Goal: Ask a question

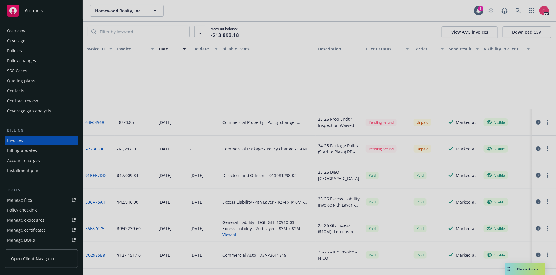
scroll to position [82, 0]
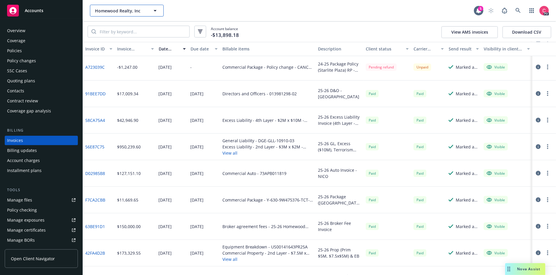
click at [140, 9] on span "Homewood Realty, Inc" at bounding box center [120, 11] width 51 height 6
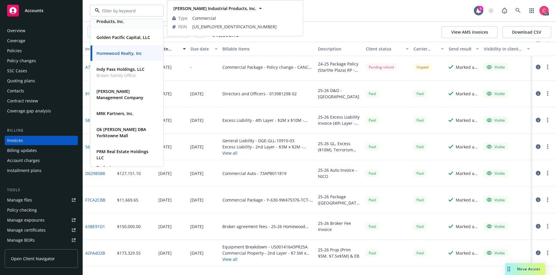
scroll to position [177, 0]
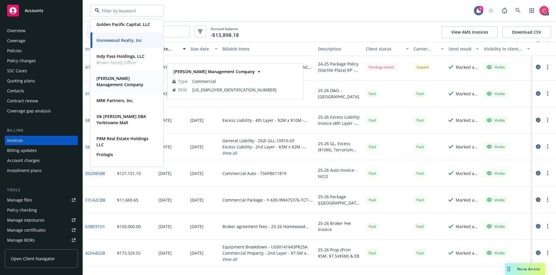
click at [116, 81] on span "[PERSON_NAME] Management Company" at bounding box center [126, 81] width 60 height 12
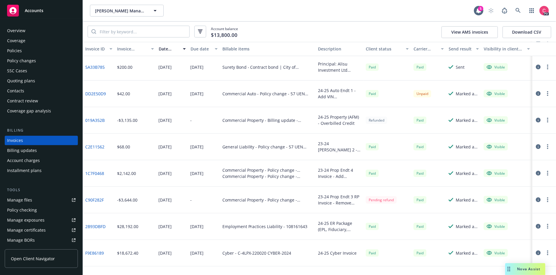
scroll to position [2, 0]
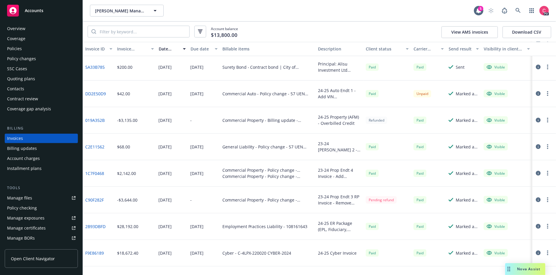
click at [536, 269] on span "Nova Assist" at bounding box center [528, 268] width 23 height 5
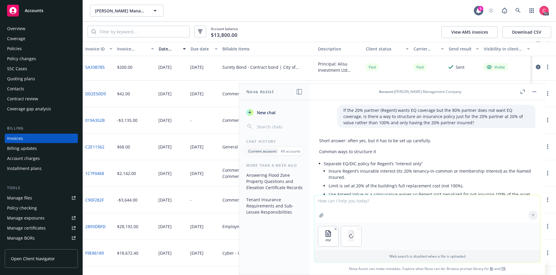
click at [431, 206] on textarea at bounding box center [427, 208] width 226 height 27
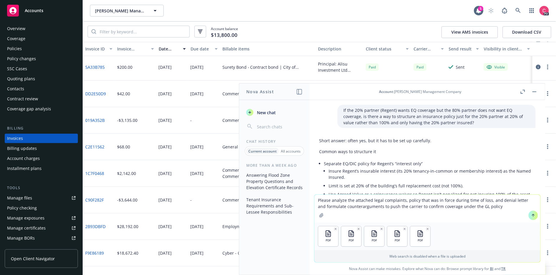
type textarea "Please analyze the attached legal complaints, policy that was in force during t…"
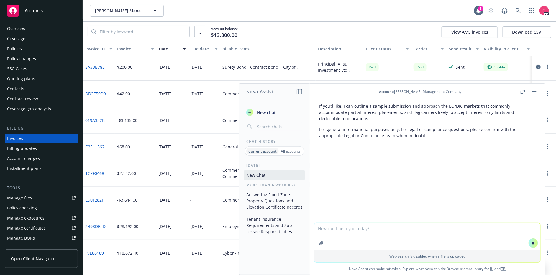
scroll to position [376, 0]
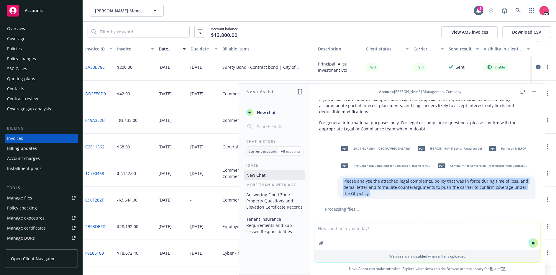
drag, startPoint x: 365, startPoint y: 188, endPoint x: 341, endPoint y: 173, distance: 27.8
click at [342, 175] on div "Please analyze the attached legal complaints, policy that was in force during t…" at bounding box center [436, 186] width 198 height 23
copy p "Please analyze the attached legal complaints, policy that was in force during t…"
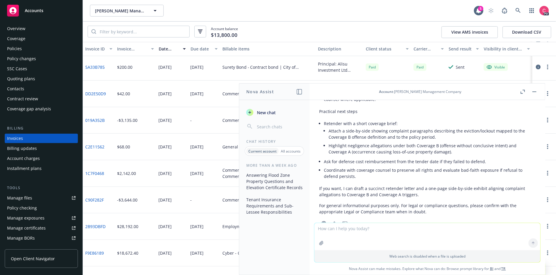
scroll to position [1028, 0]
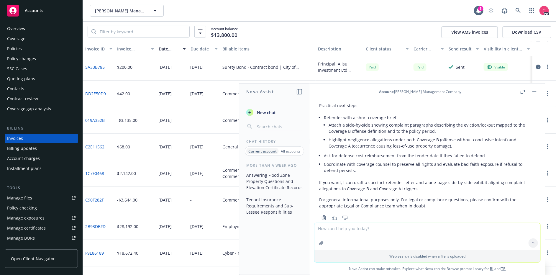
click at [392, 232] on textarea at bounding box center [427, 236] width 226 height 27
type textarea "yes please draft"
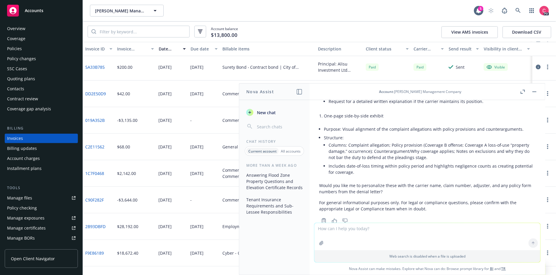
scroll to position [1332, 0]
